Goal: Find specific page/section: Find specific page/section

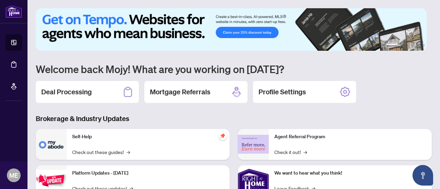
click at [93, 95] on div "Deal Processing" at bounding box center [87, 92] width 103 height 22
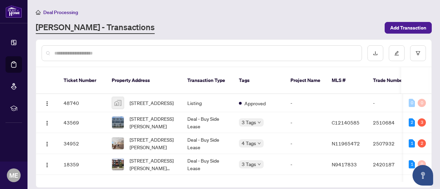
click at [256, 100] on span "Approved" at bounding box center [255, 104] width 21 height 8
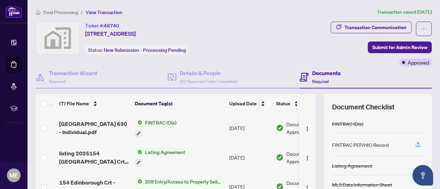
click at [316, 73] on h4 "Documents" at bounding box center [326, 73] width 29 height 8
click at [11, 16] on img at bounding box center [14, 11] width 17 height 13
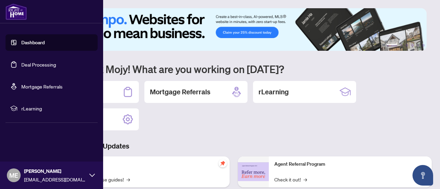
click at [32, 46] on link "Dashboard" at bounding box center [32, 43] width 23 height 6
click at [383, 89] on div "Deal Processing Mortgage Referrals rLearning Profile Settings" at bounding box center [234, 106] width 396 height 50
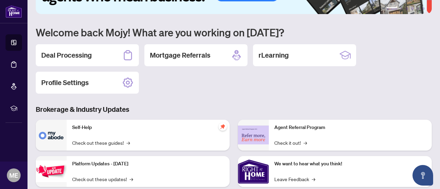
scroll to position [37, 0]
click at [285, 59] on h2 "rLearning" at bounding box center [274, 55] width 30 height 10
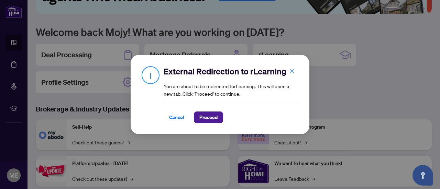
click at [213, 120] on span "Proceed" at bounding box center [208, 117] width 18 height 11
